Goal: Navigation & Orientation: Find specific page/section

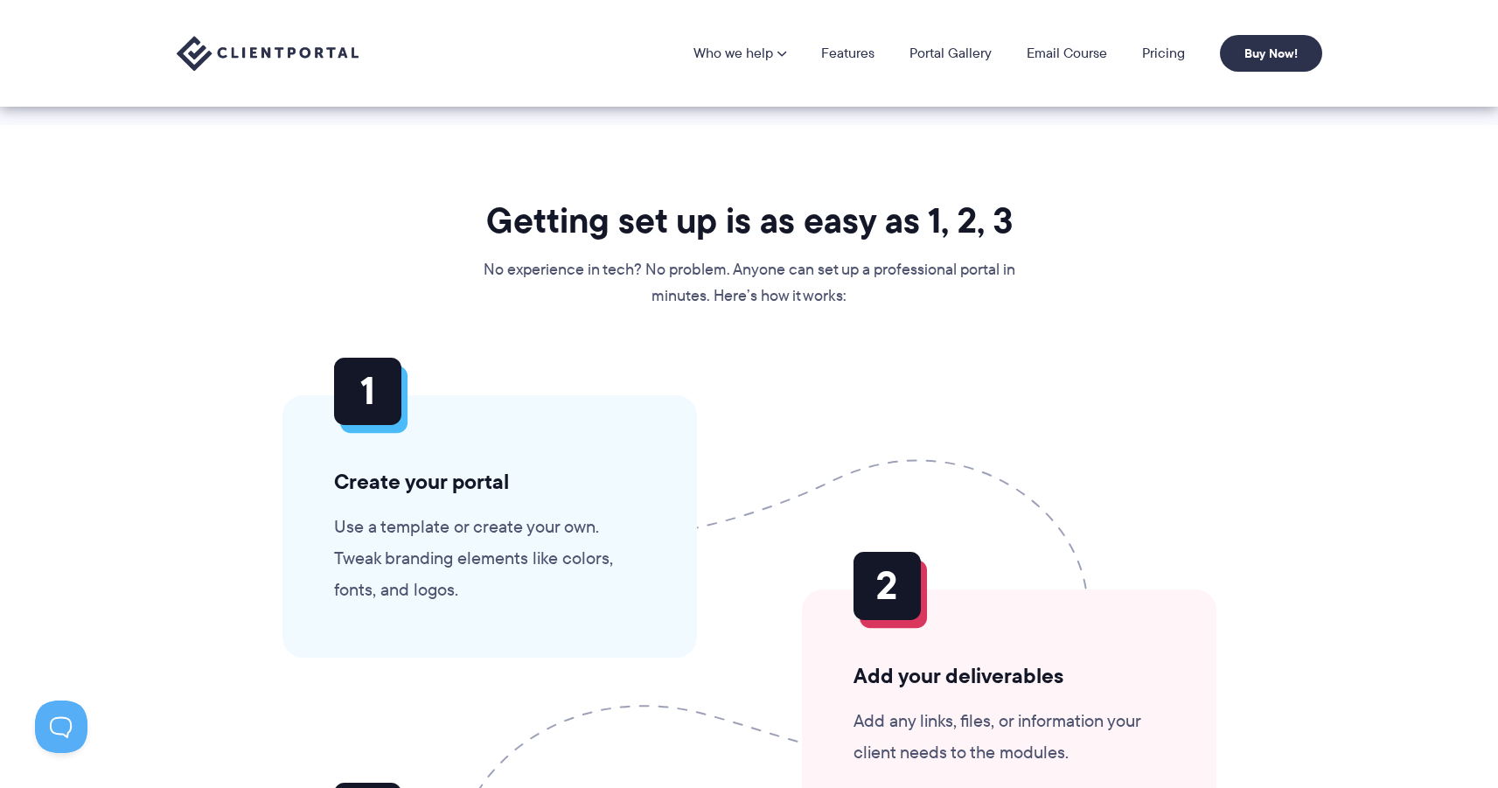
scroll to position [3878, 0]
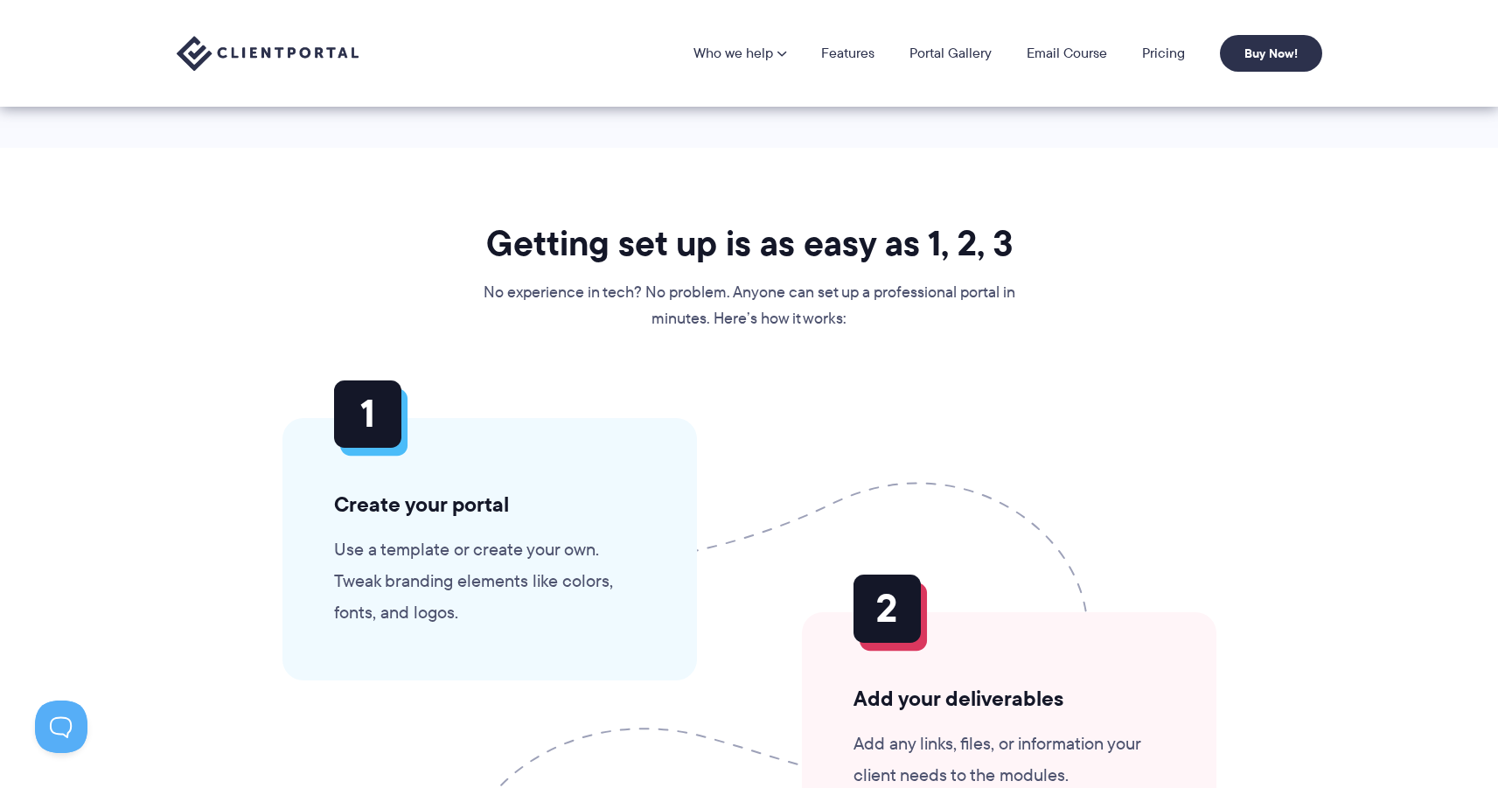
click at [860, 39] on nav "Who we help Who we help View pricing Agencies See how Client Portal can help gi…" at bounding box center [1008, 53] width 629 height 37
click at [859, 66] on nav "Who we help Who we help View pricing Agencies See how Client Portal can help gi…" at bounding box center [1008, 53] width 629 height 37
click at [918, 52] on link "Portal Gallery" at bounding box center [951, 53] width 82 height 14
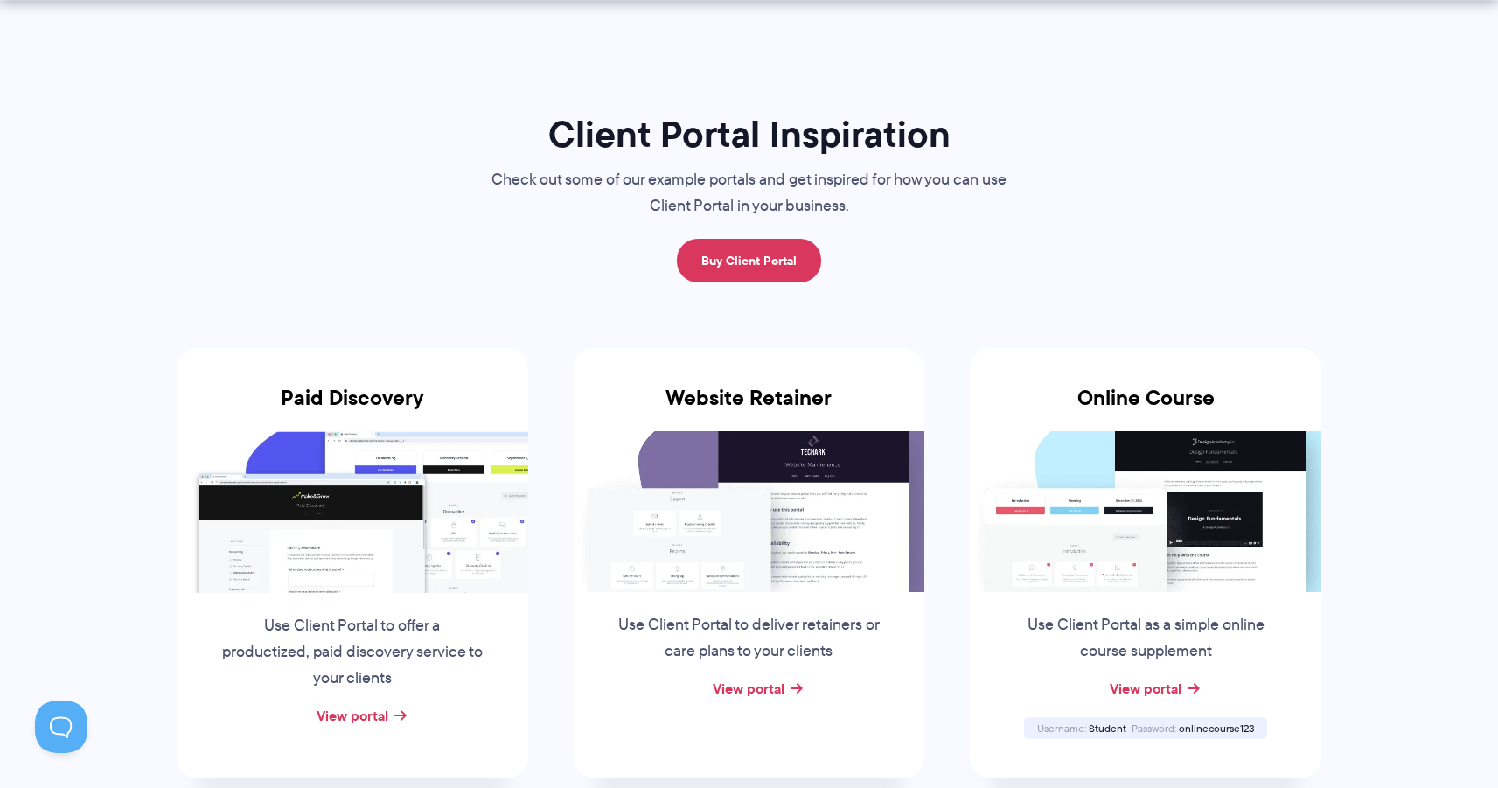
scroll to position [157, 0]
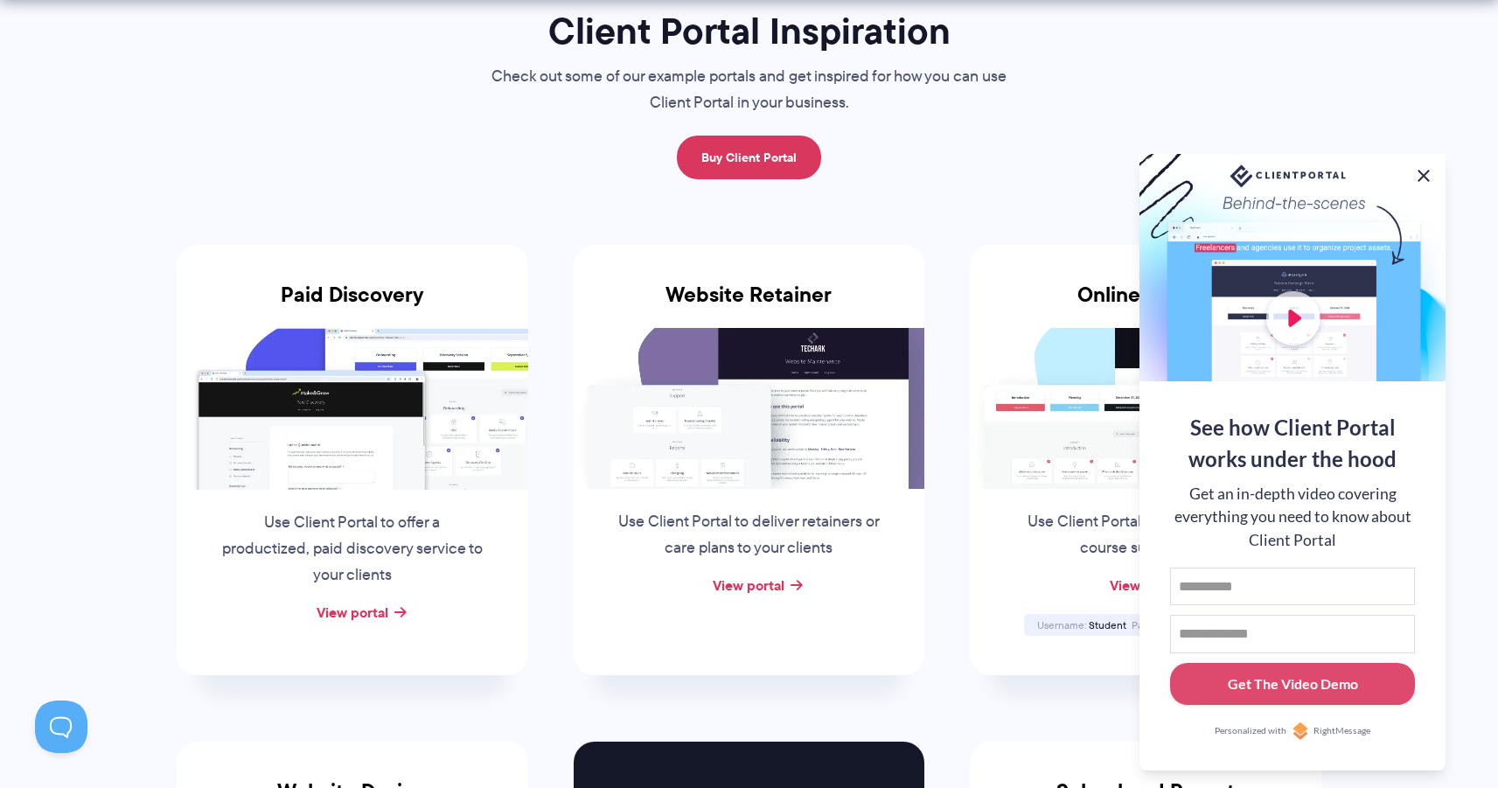
click at [1418, 166] on button at bounding box center [1423, 175] width 21 height 21
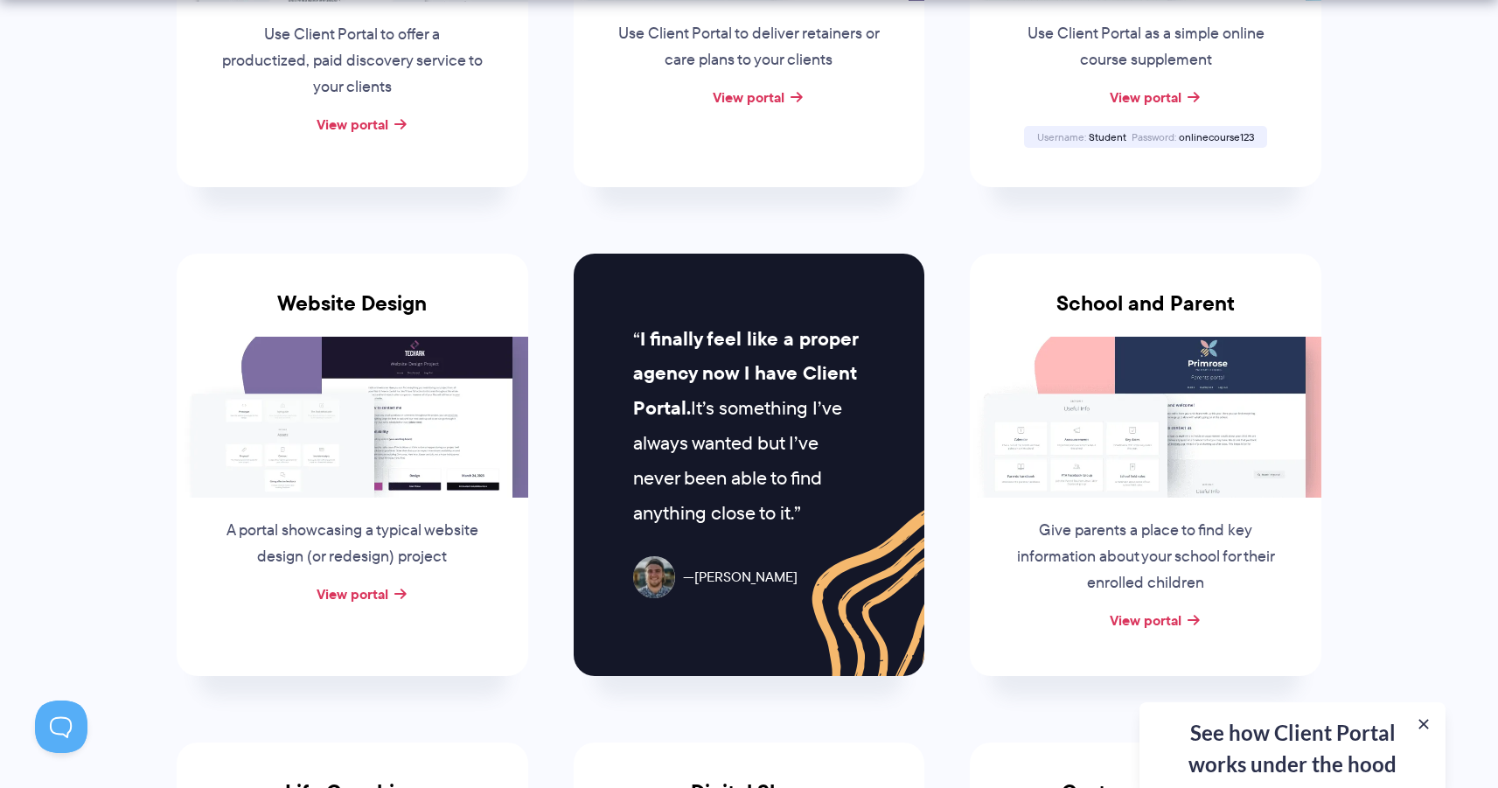
scroll to position [671, 0]
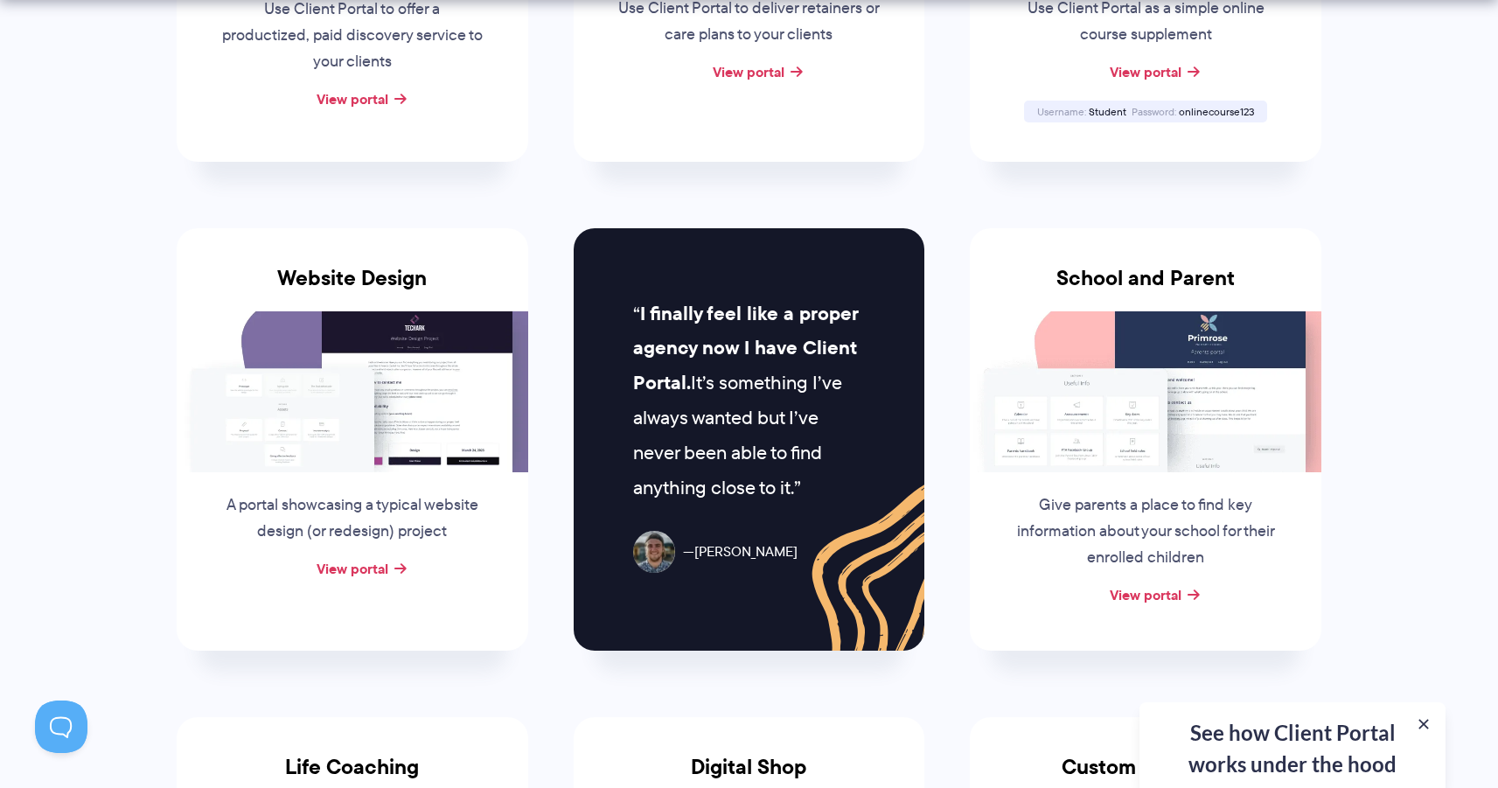
click at [394, 547] on div "A portal showcasing a typical website design (or redesign) project" at bounding box center [352, 514] width 301 height 84
click at [389, 556] on div "View portal" at bounding box center [353, 569] width 352 height 26
click at [386, 558] on link "View portal" at bounding box center [353, 568] width 72 height 21
click at [1153, 589] on link "View portal" at bounding box center [1146, 594] width 72 height 21
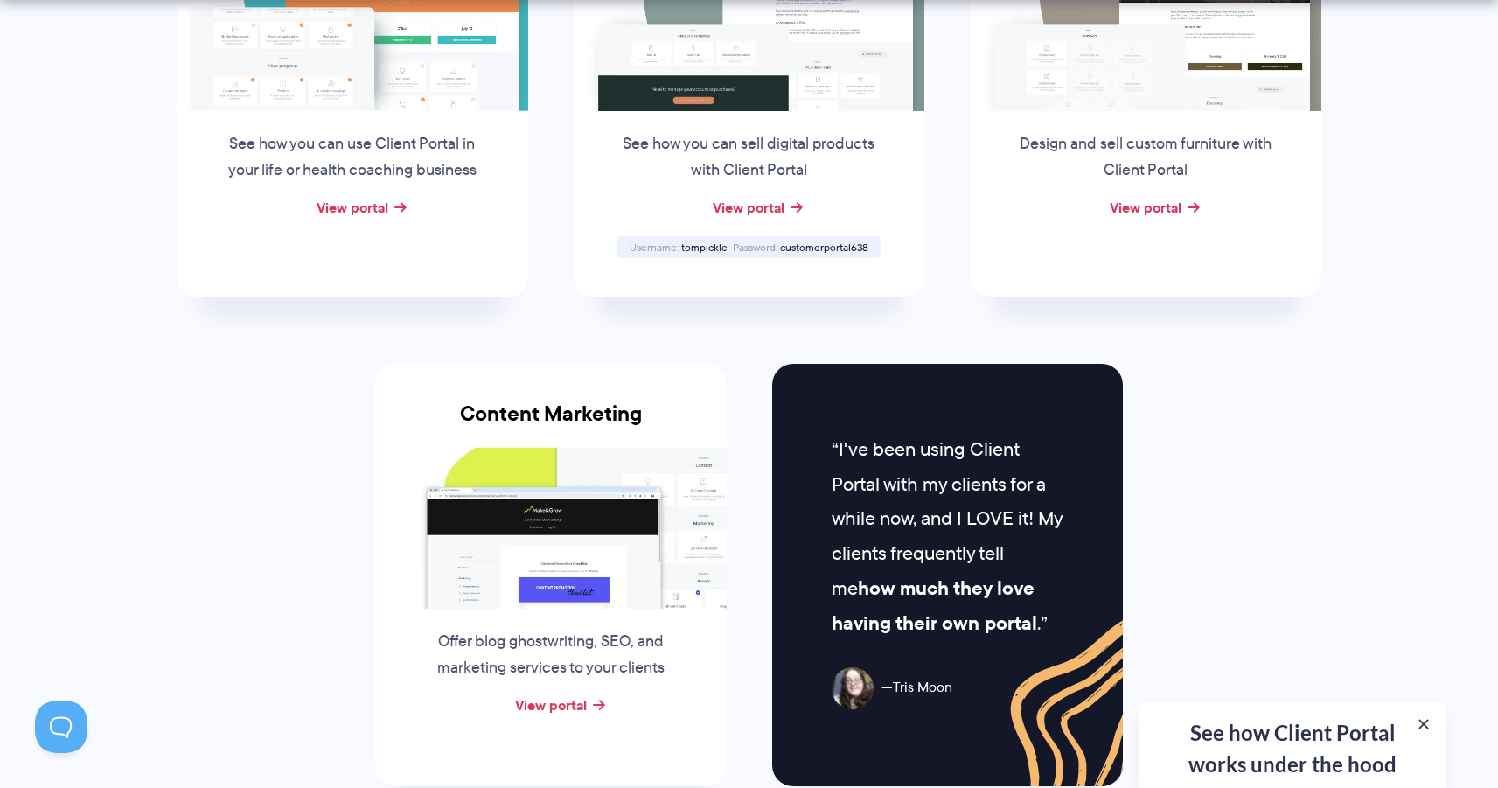
scroll to position [1127, 0]
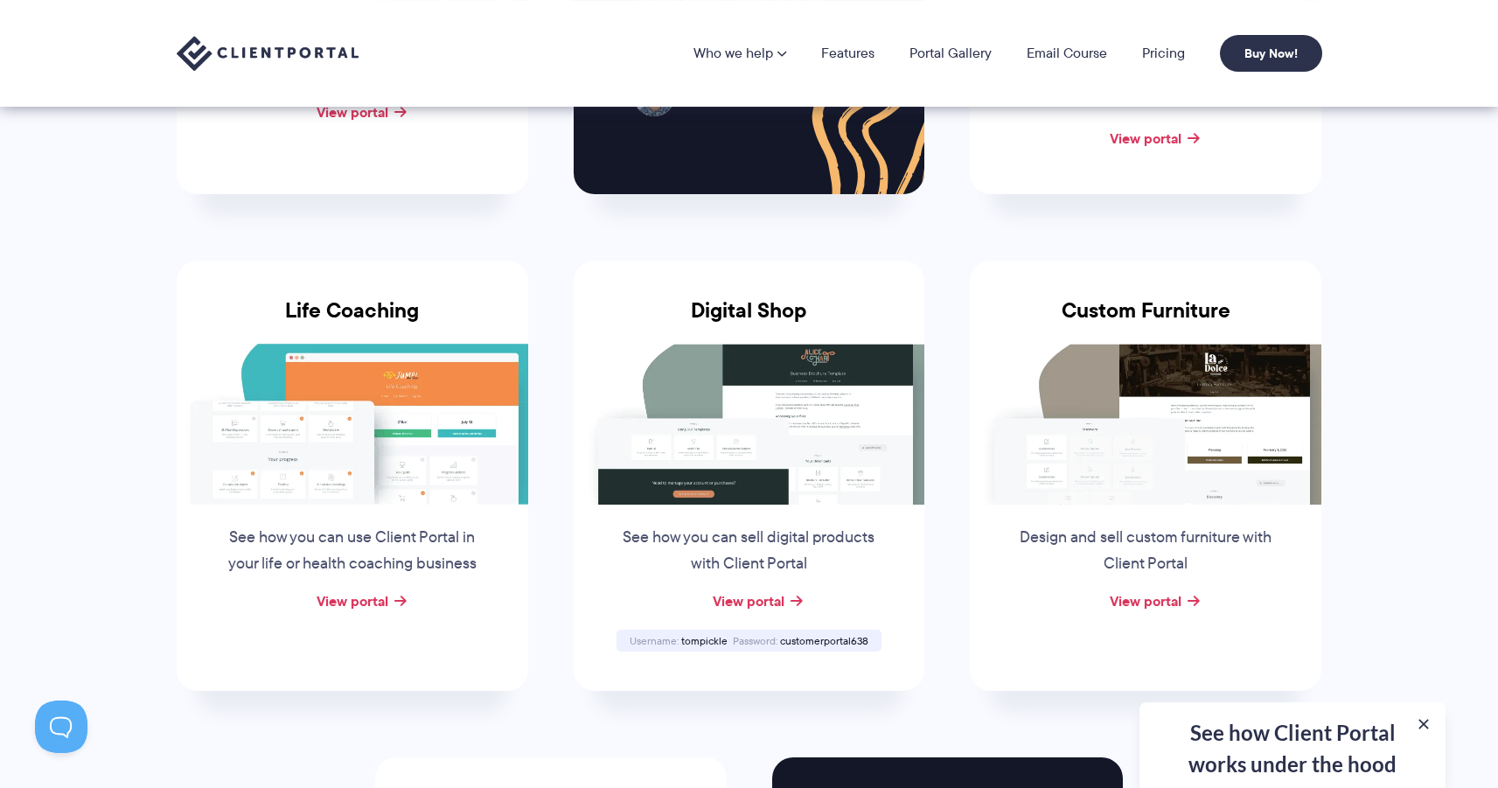
click at [509, 254] on li "Life Coaching See how you can use Client Portal in your life or health coaching…" at bounding box center [352, 475] width 397 height 497
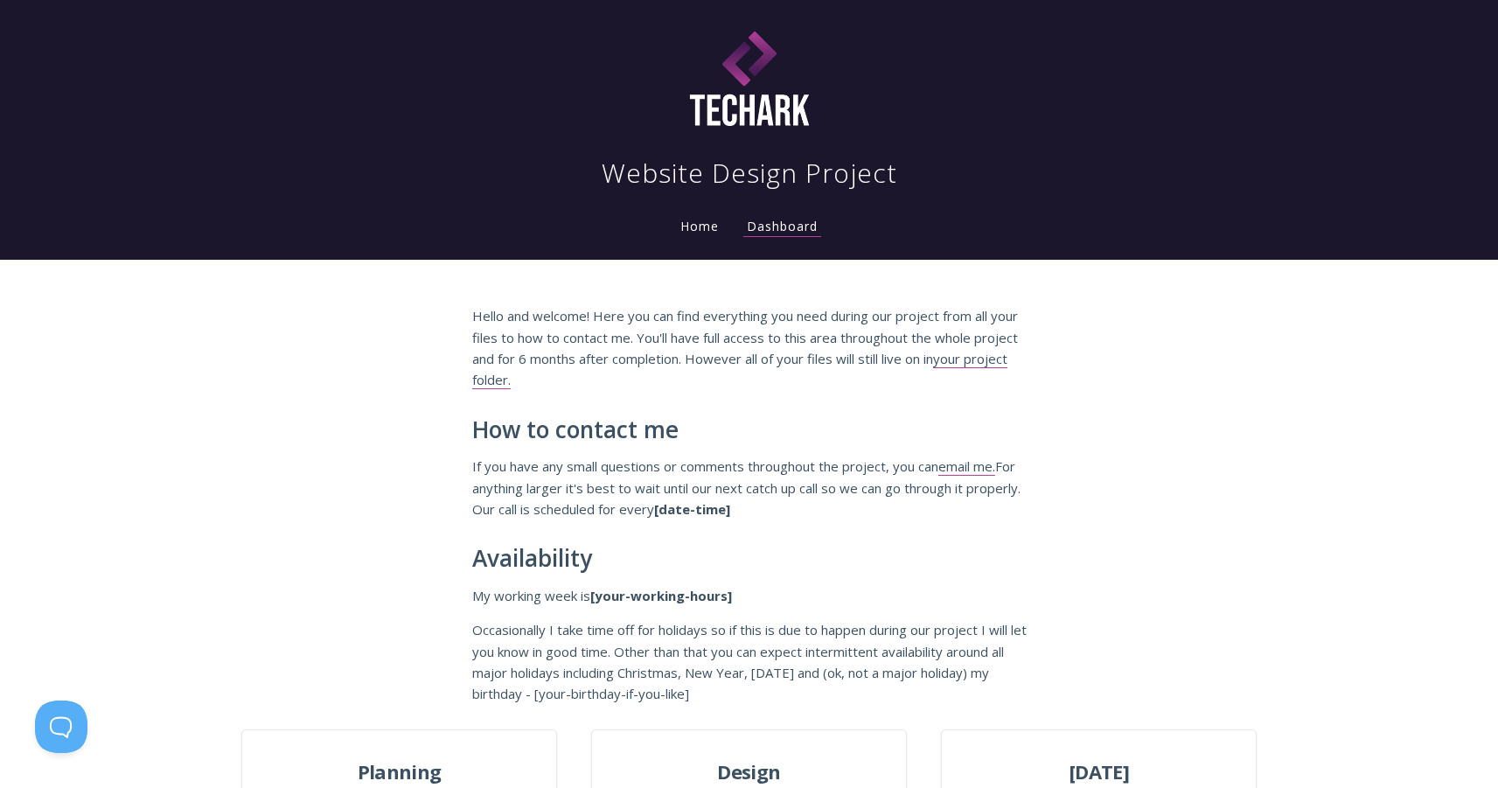
click at [698, 231] on link "Home" at bounding box center [699, 226] width 45 height 17
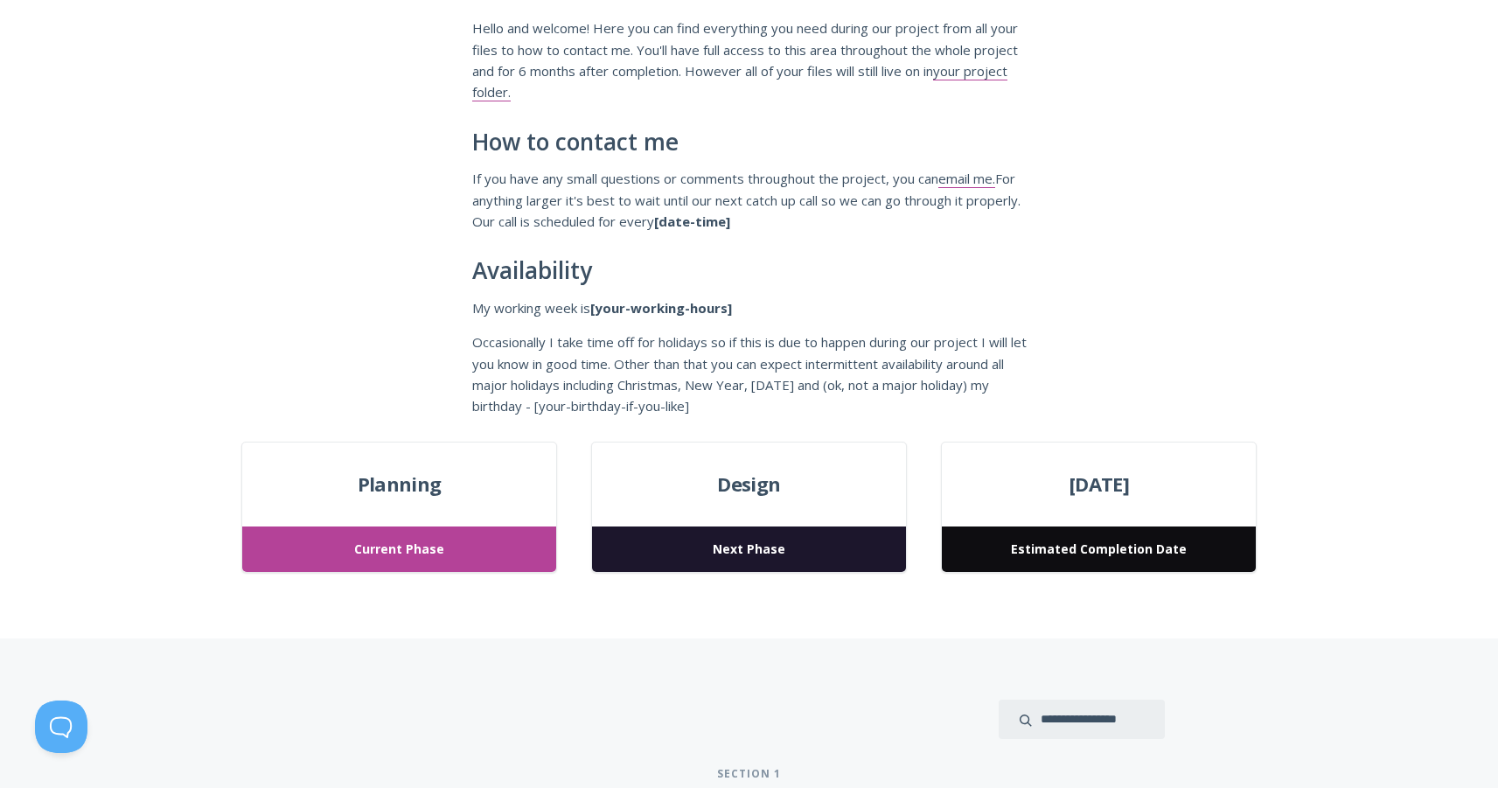
scroll to position [300, 0]
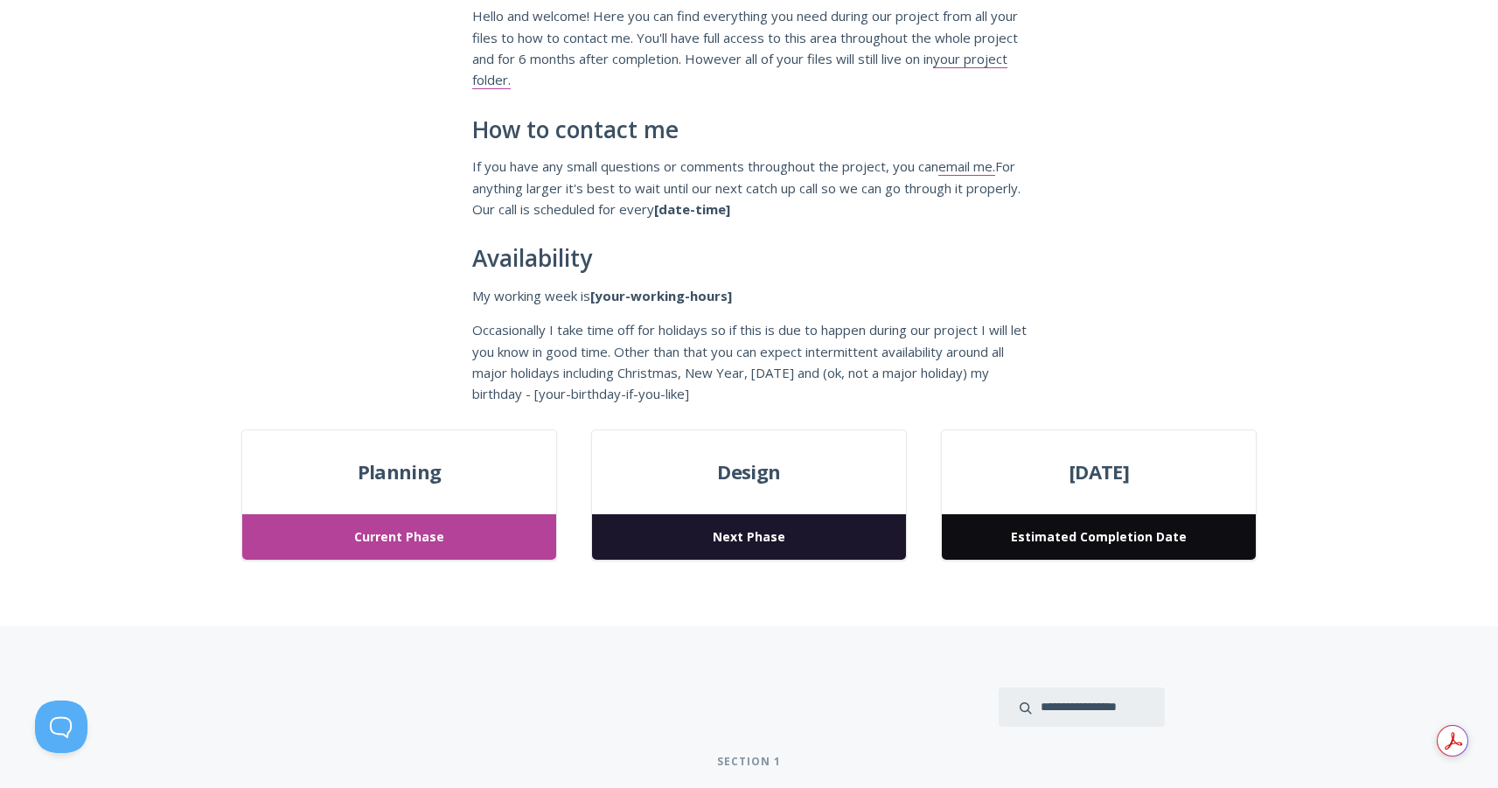
click at [701, 539] on span "Next Phase" at bounding box center [748, 537] width 313 height 46
click at [390, 532] on span "Current Phase" at bounding box center [398, 537] width 313 height 46
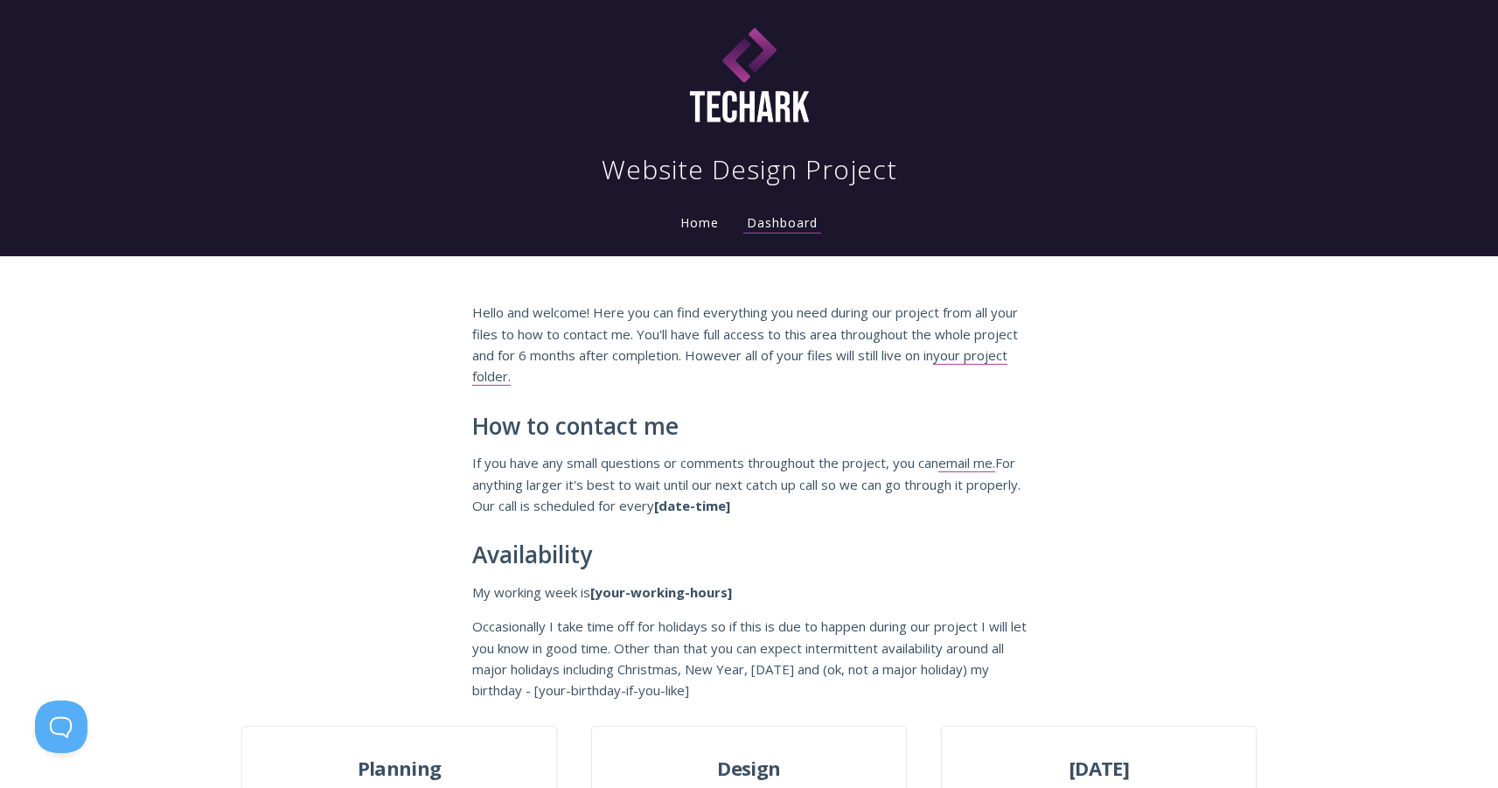
scroll to position [7, 0]
